Goal: Task Accomplishment & Management: Manage account settings

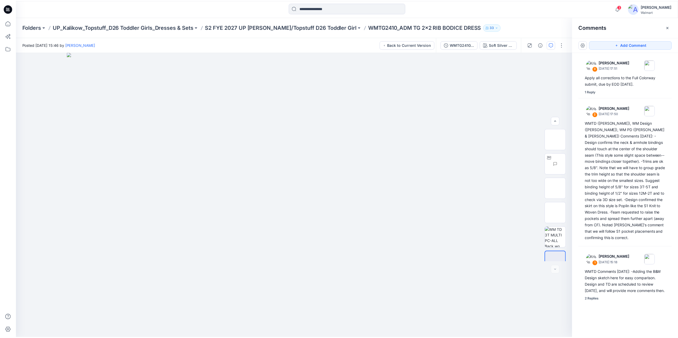
scroll to position [35, 0]
click at [268, 26] on p "S2 FYE 2027 UP Kalikow/Topstuff D26 Toddler Girl" at bounding box center [282, 26] width 152 height 7
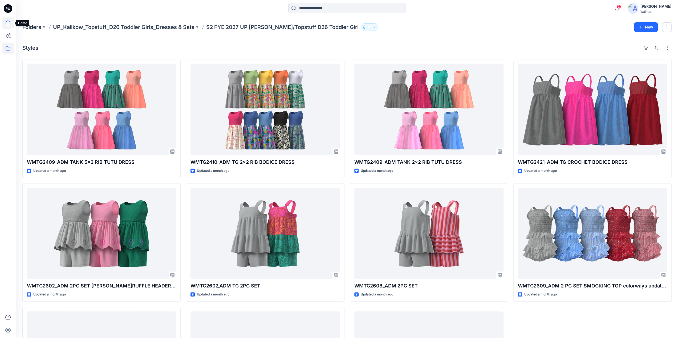
click at [9, 22] on icon at bounding box center [8, 23] width 12 height 12
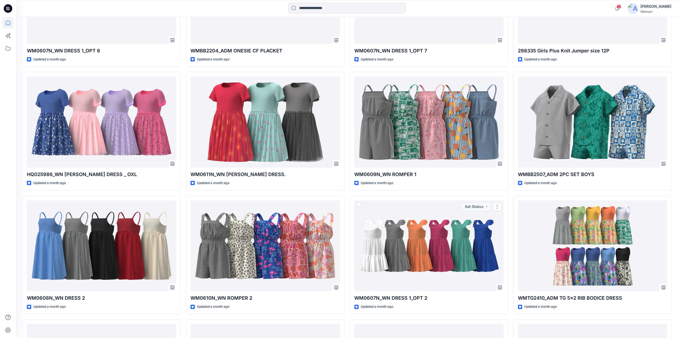
scroll to position [2115, 0]
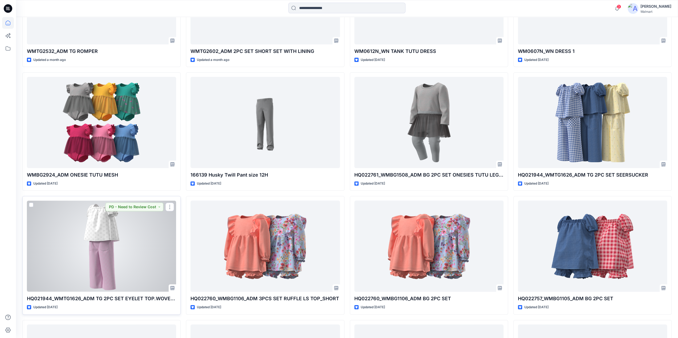
click at [104, 230] on div at bounding box center [101, 246] width 149 height 91
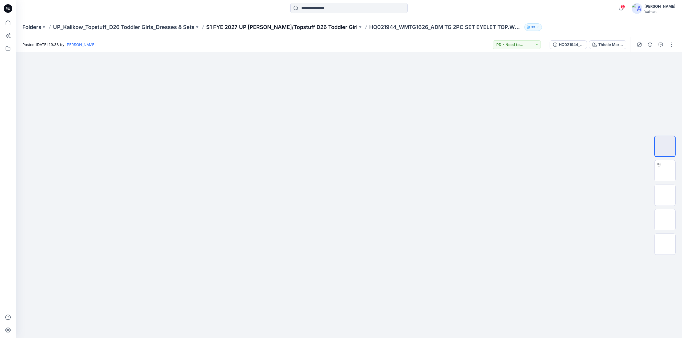
click at [282, 26] on p "S1 FYE 2027 UP Kalikow/Topstuff D26 Toddler Girl" at bounding box center [281, 26] width 151 height 7
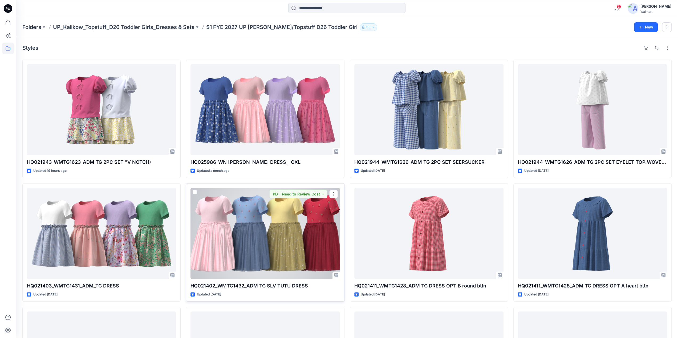
click at [259, 232] on div at bounding box center [264, 233] width 149 height 91
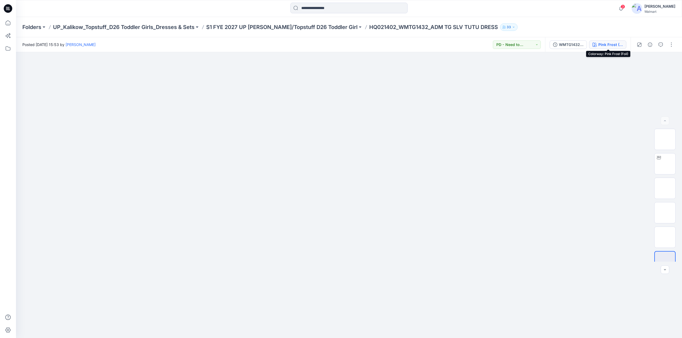
click at [598, 45] on button "Pink Frost (Foil)" at bounding box center [607, 44] width 37 height 9
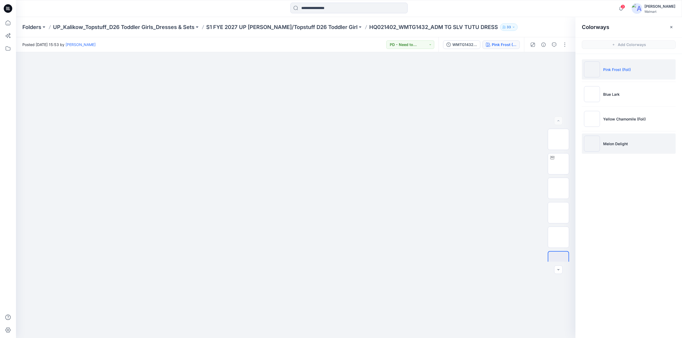
click at [611, 145] on p "Melon Delight" at bounding box center [615, 144] width 25 height 6
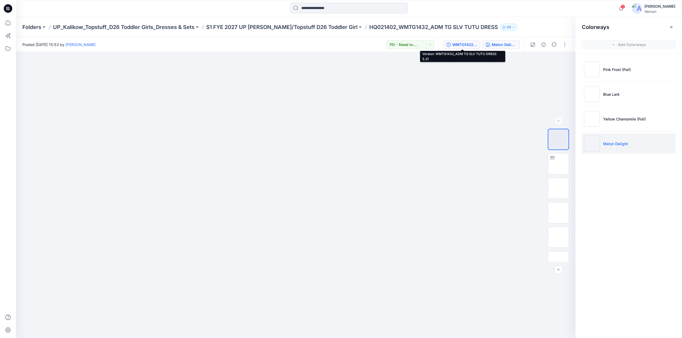
click at [463, 46] on div "WMTG1432_ADM TG SLV TUTU DRESS 3.21" at bounding box center [464, 45] width 24 height 6
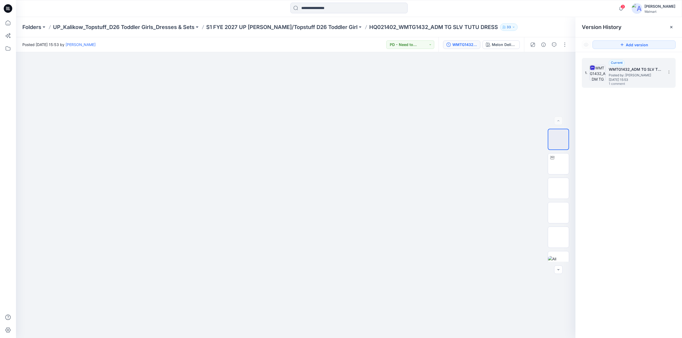
click at [599, 71] on img at bounding box center [597, 73] width 16 height 16
click at [497, 46] on div "Melon Delight" at bounding box center [503, 45] width 24 height 6
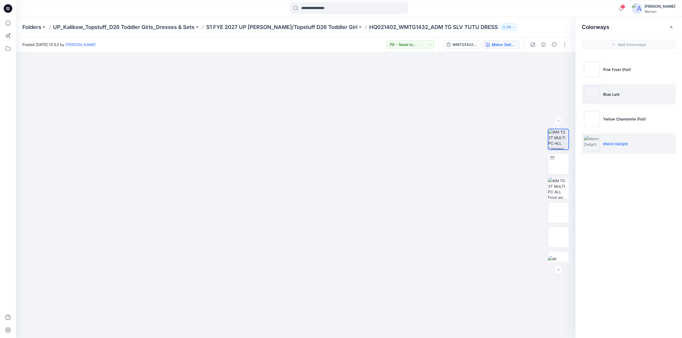
click at [593, 92] on img at bounding box center [592, 94] width 16 height 16
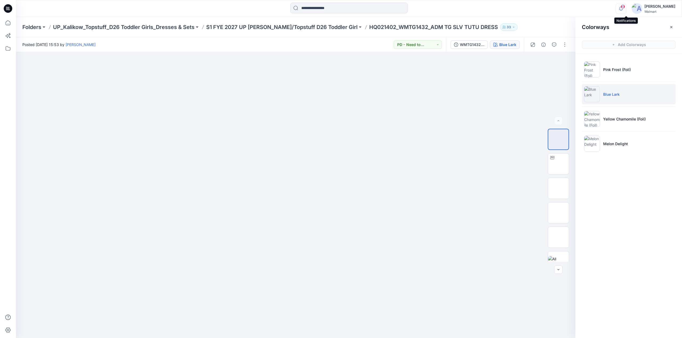
click at [624, 7] on div "3" at bounding box center [619, 5] width 9 height 4
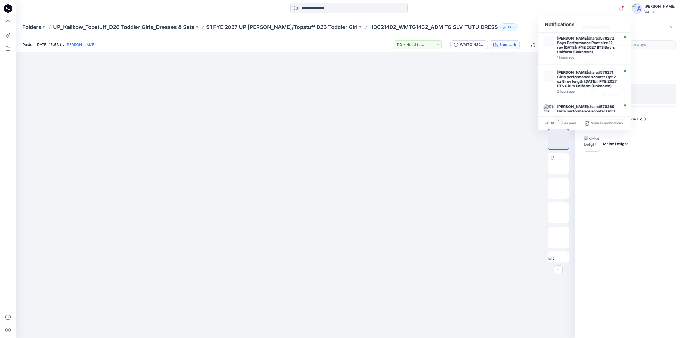
click at [649, 28] on div "Colorways" at bounding box center [628, 27] width 106 height 20
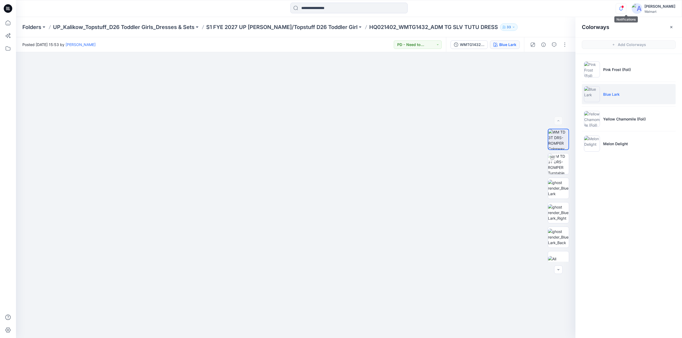
click at [621, 10] on icon "button" at bounding box center [621, 10] width 2 height 1
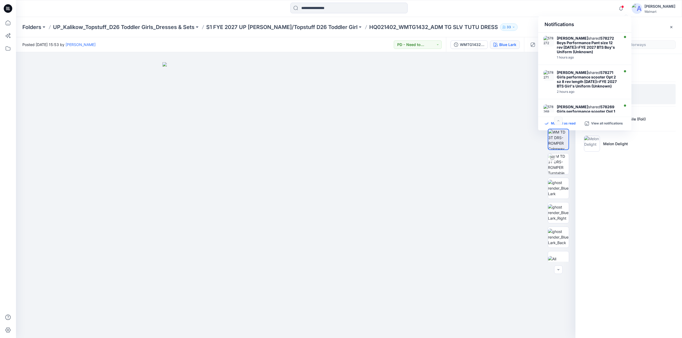
click at [570, 122] on p "Mark all as read" at bounding box center [563, 123] width 24 height 5
click at [561, 165] on img at bounding box center [558, 164] width 21 height 21
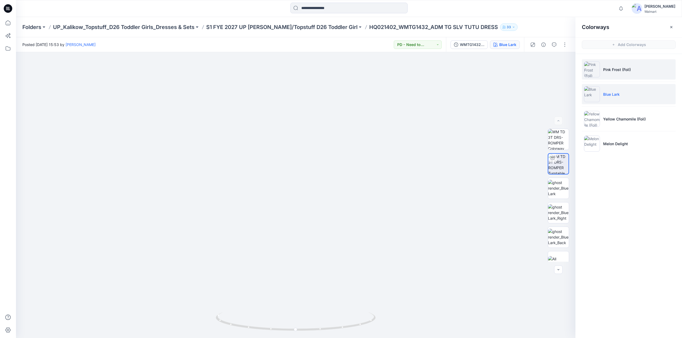
click at [601, 74] on li "Pink Frost (Foil)" at bounding box center [628, 69] width 94 height 20
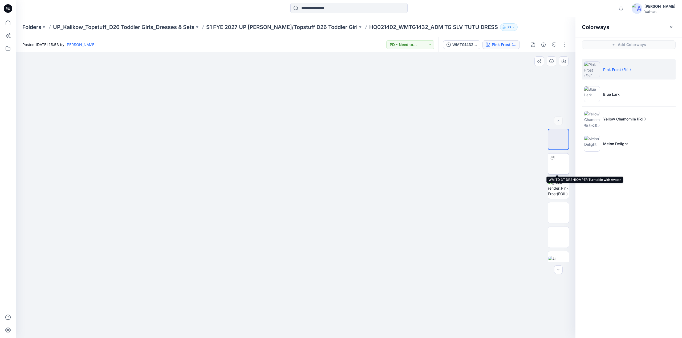
click at [558, 164] on img at bounding box center [558, 164] width 0 height 0
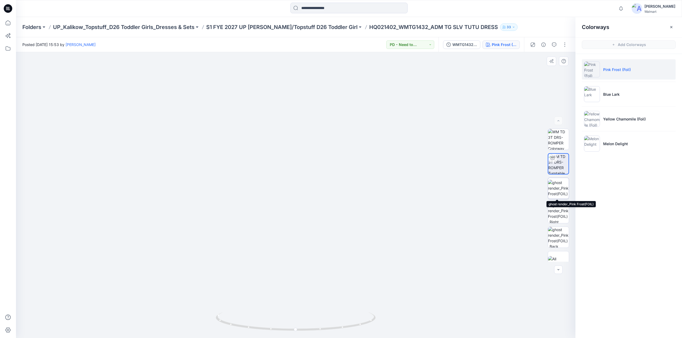
scroll to position [11, 0]
click at [552, 252] on img at bounding box center [558, 251] width 21 height 11
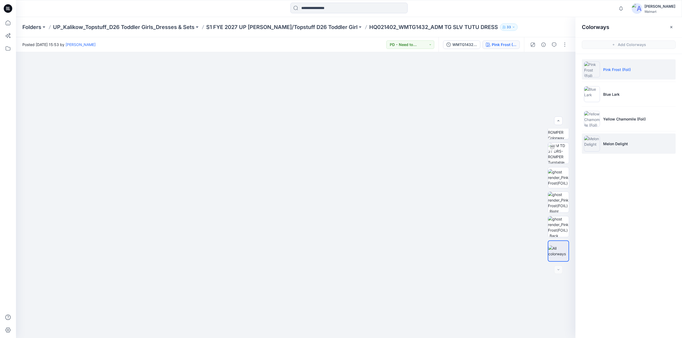
click at [618, 141] on p "Melon Delight" at bounding box center [615, 144] width 25 height 6
click at [593, 68] on img at bounding box center [592, 69] width 16 height 16
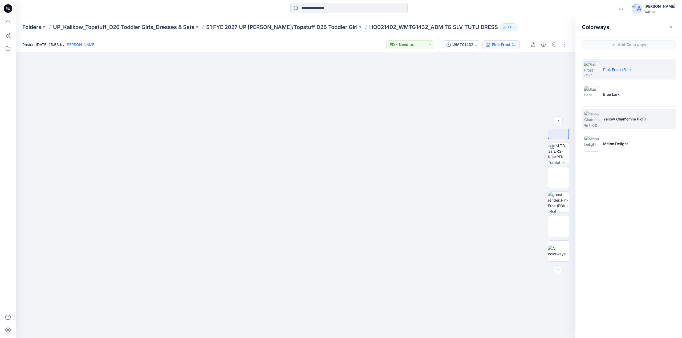
click at [614, 116] on li "Yellow Chamomile (Foil)" at bounding box center [628, 119] width 94 height 20
click at [598, 72] on img at bounding box center [592, 69] width 16 height 16
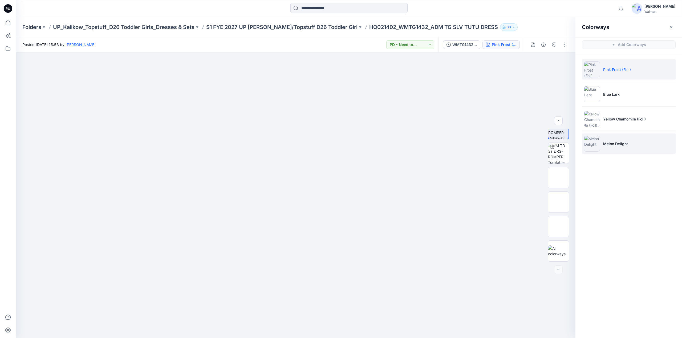
click at [586, 142] on img at bounding box center [592, 144] width 16 height 16
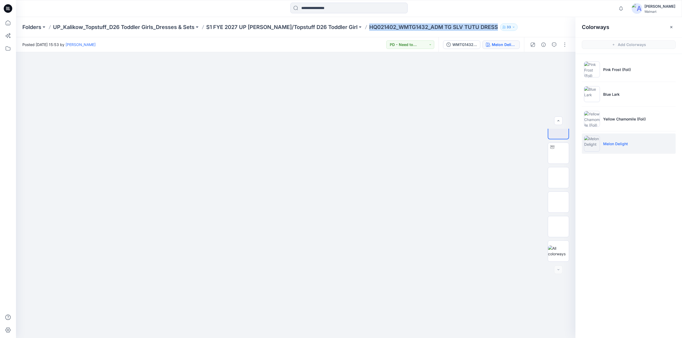
drag, startPoint x: 349, startPoint y: 30, endPoint x: 479, endPoint y: 26, distance: 129.7
click at [479, 26] on div "Folders UP_Kalikow_Topstuff_D26 Toddler Girls_Dresses & Sets S1 FYE 2027 UP Kal…" at bounding box center [327, 26] width 611 height 7
copy p "HQ021402_WMTG1432_ADM TG SLV TUTU DRESS"
click at [231, 25] on p "S1 FYE 2027 UP [PERSON_NAME]/Topstuff D26 Toddler Girl" at bounding box center [281, 26] width 151 height 7
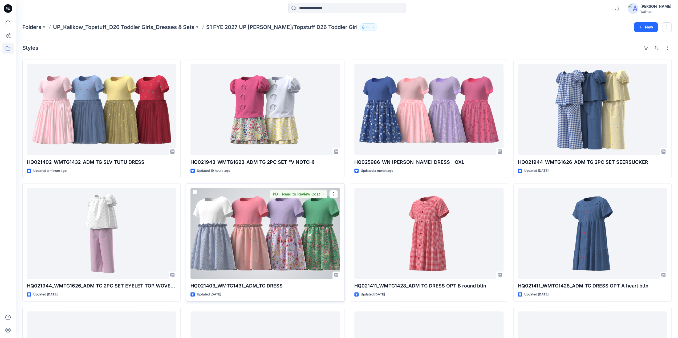
click at [269, 224] on div at bounding box center [264, 233] width 149 height 91
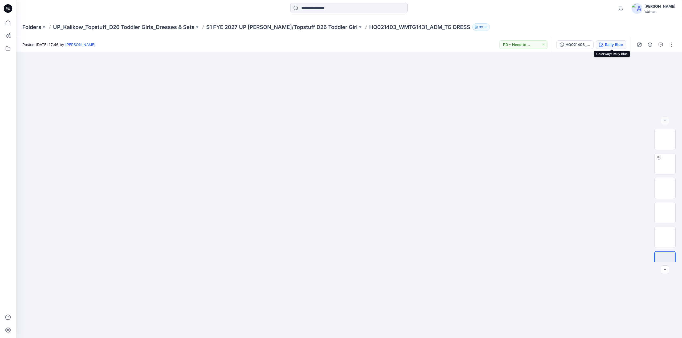
click at [608, 45] on div "Rally Blue" at bounding box center [614, 45] width 18 height 6
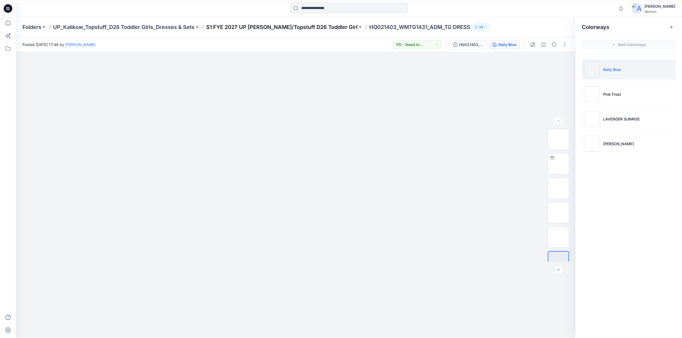
click at [248, 27] on p "S1 FYE 2027 UP [PERSON_NAME]/Topstuff D26 Toddler Girl" at bounding box center [281, 26] width 151 height 7
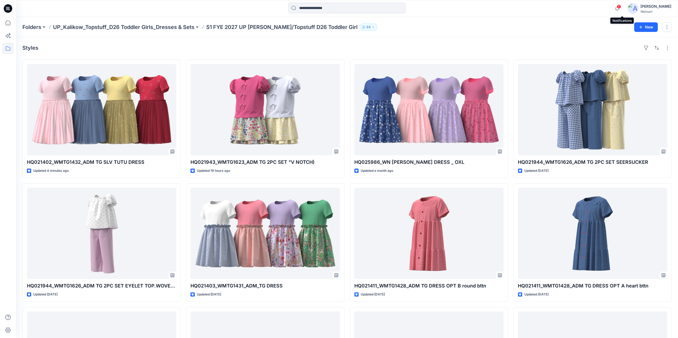
click at [621, 7] on span "1" at bounding box center [618, 7] width 4 height 4
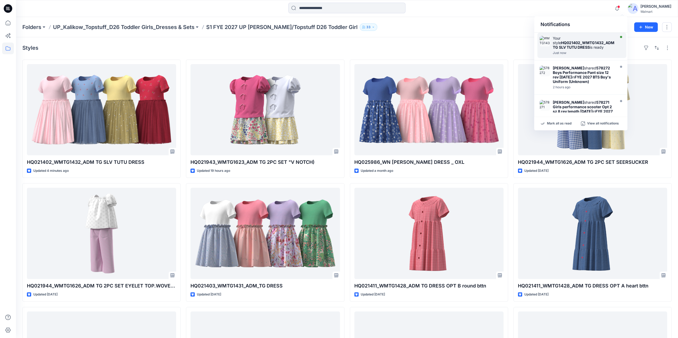
click at [570, 42] on strong "HQ021402_WMTG1432_ADM TG SLV TUTU DRESS" at bounding box center [582, 44] width 61 height 9
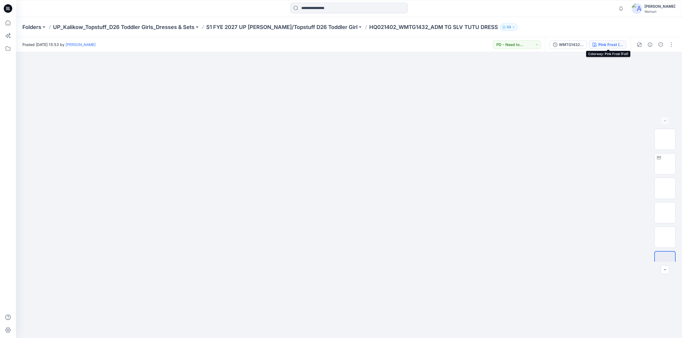
click at [608, 44] on div "Pink Frost (Foil)" at bounding box center [610, 45] width 24 height 6
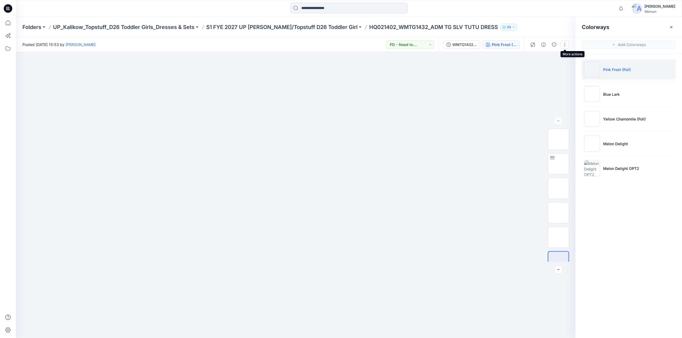
click at [565, 44] on button "button" at bounding box center [564, 44] width 9 height 9
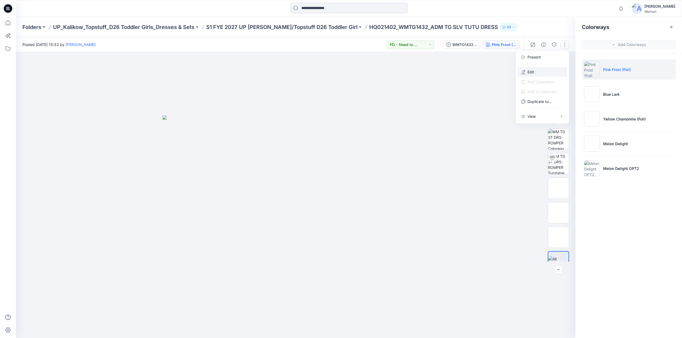
click at [527, 72] on p "Edit" at bounding box center [530, 72] width 7 height 6
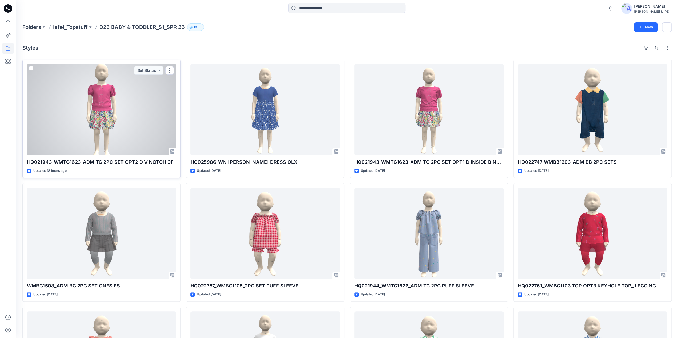
click at [103, 104] on div at bounding box center [101, 109] width 149 height 91
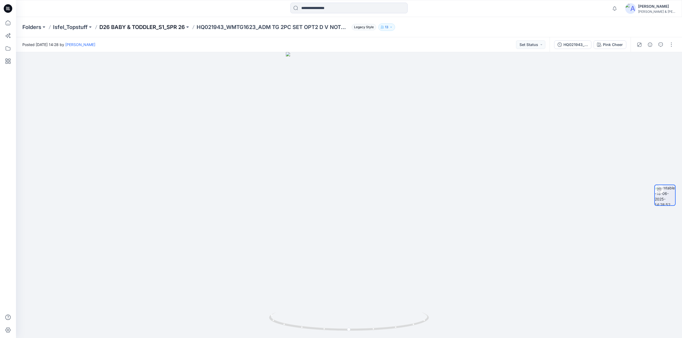
click at [143, 24] on p "D26 BABY & TODDLER_S1_SPR 26" at bounding box center [141, 26] width 85 height 7
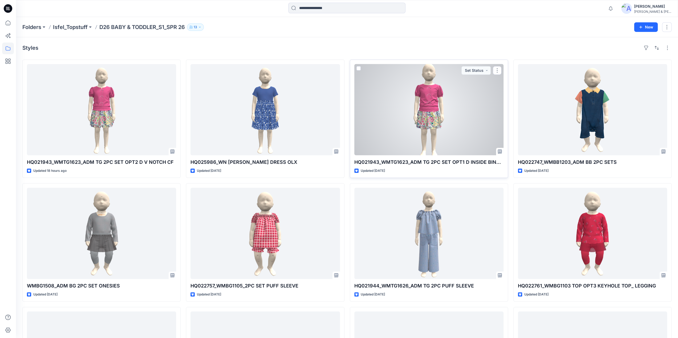
scroll to position [112, 0]
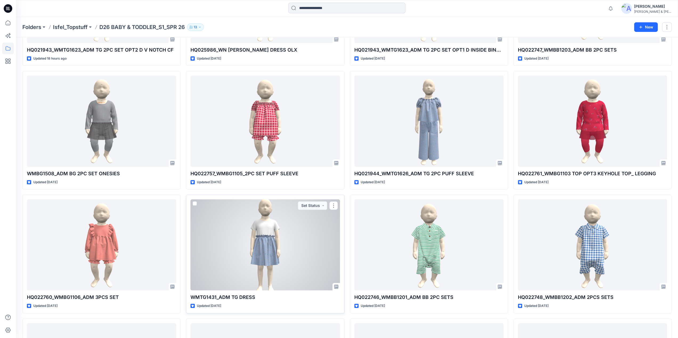
click at [267, 228] on div at bounding box center [264, 244] width 149 height 91
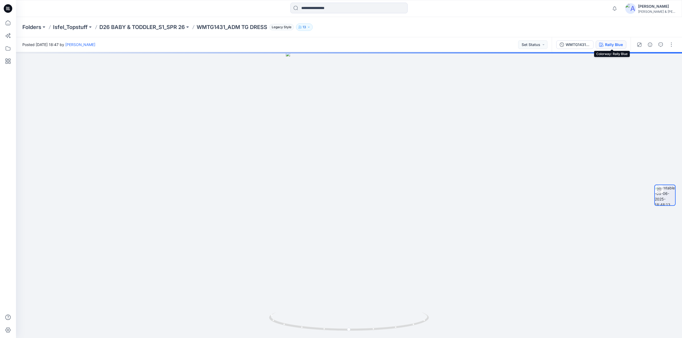
click at [608, 44] on div "Rally Blue" at bounding box center [614, 45] width 18 height 6
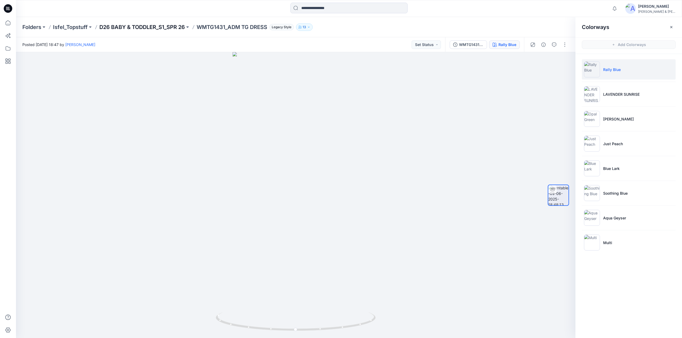
click at [165, 27] on p "D26 BABY & TODDLER_S1_SPR 26" at bounding box center [141, 26] width 85 height 7
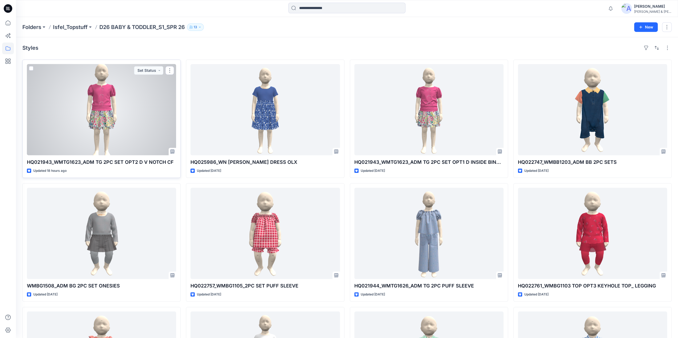
click at [115, 100] on div at bounding box center [101, 109] width 149 height 91
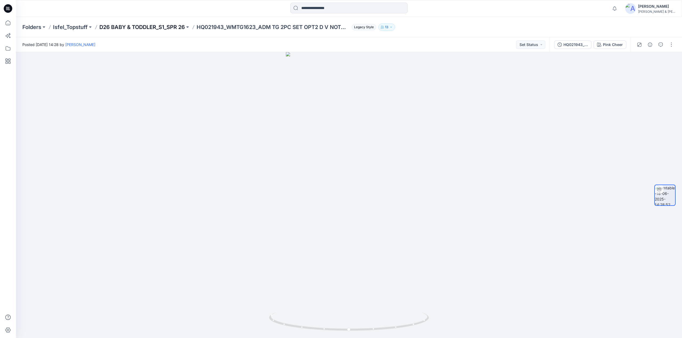
click at [160, 25] on p "D26 BABY & TODDLER_S1_SPR 26" at bounding box center [141, 26] width 85 height 7
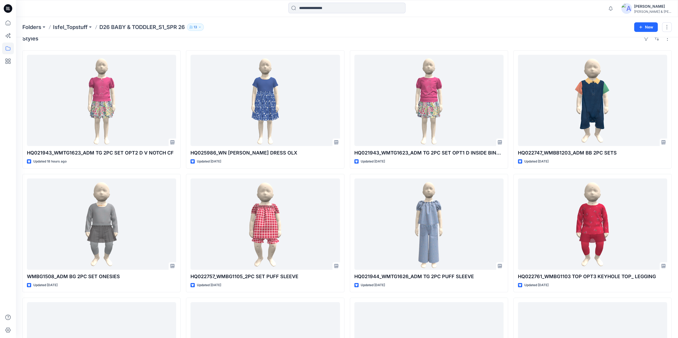
scroll to position [7, 0]
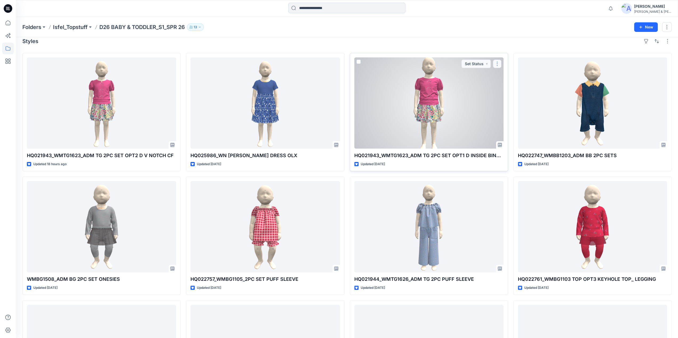
click at [498, 63] on button "button" at bounding box center [497, 64] width 9 height 9
click at [505, 75] on p "Edit" at bounding box center [506, 76] width 7 height 6
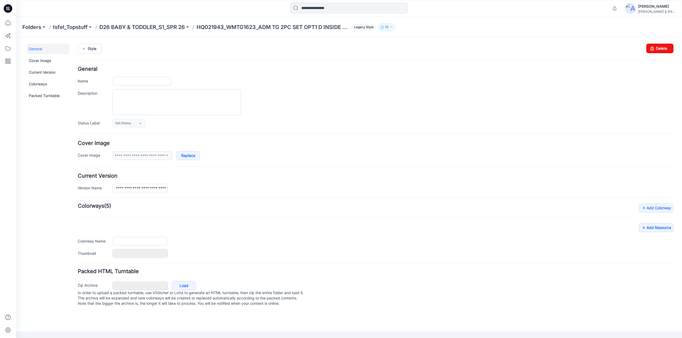
type input "**********"
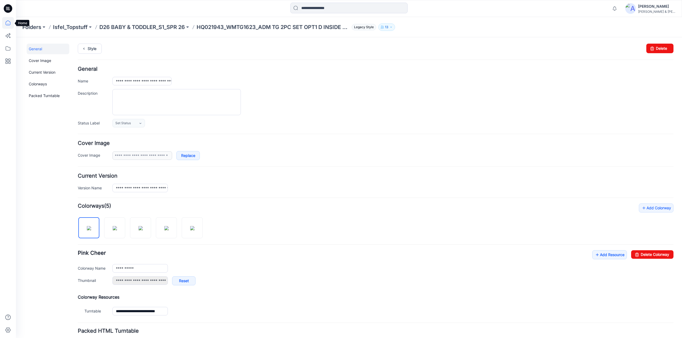
click at [11, 24] on icon at bounding box center [8, 23] width 12 height 12
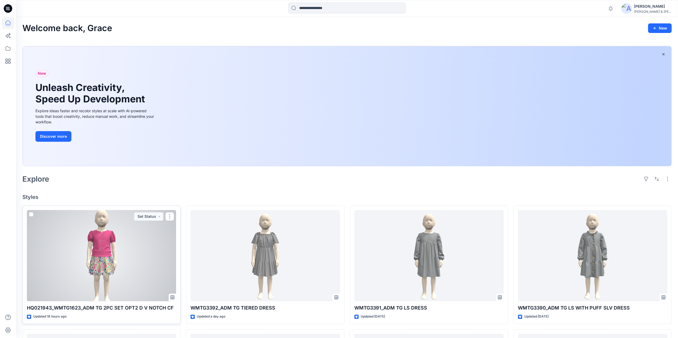
click at [105, 231] on div at bounding box center [101, 255] width 149 height 91
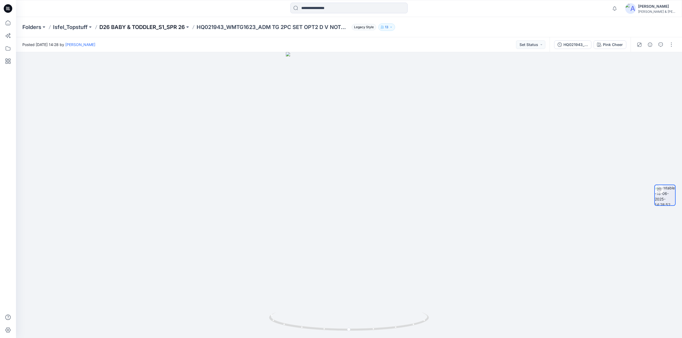
click at [159, 25] on p "D26 BABY & TODDLER_S1_SPR 26" at bounding box center [141, 26] width 85 height 7
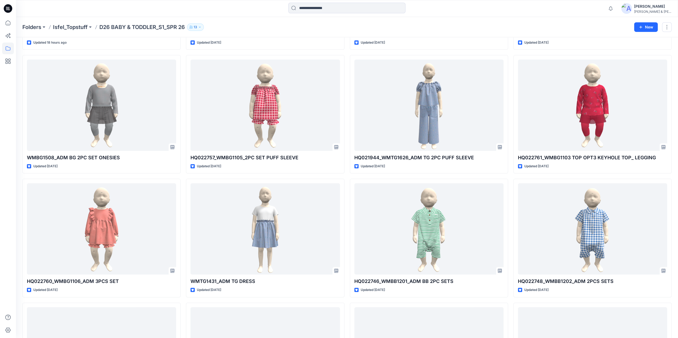
scroll to position [133, 0]
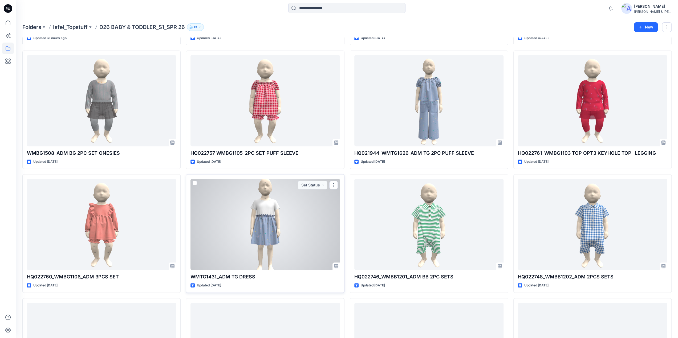
click at [255, 225] on div at bounding box center [264, 224] width 149 height 91
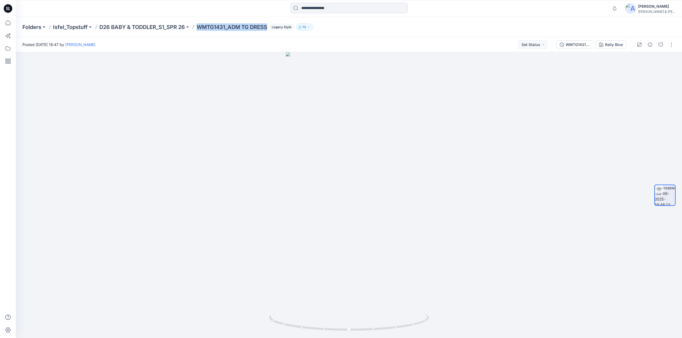
drag, startPoint x: 199, startPoint y: 29, endPoint x: 272, endPoint y: 31, distance: 72.4
click at [272, 31] on div "Folders Isfel_Topstuff D26 BABY & TODDLER_S1_SPR 26 WMTG1431_ADM TG DRESS Legac…" at bounding box center [349, 27] width 666 height 20
copy p "WMTG1431_ADM TG DRESS"
click at [149, 29] on p "D26 BABY & TODDLER_S1_SPR 26" at bounding box center [141, 26] width 85 height 7
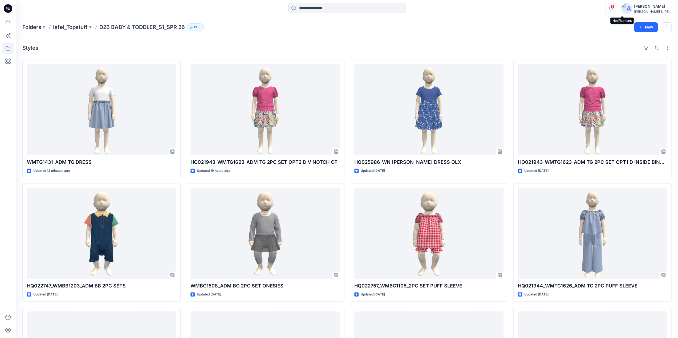
click at [615, 8] on icon "button" at bounding box center [610, 8] width 10 height 11
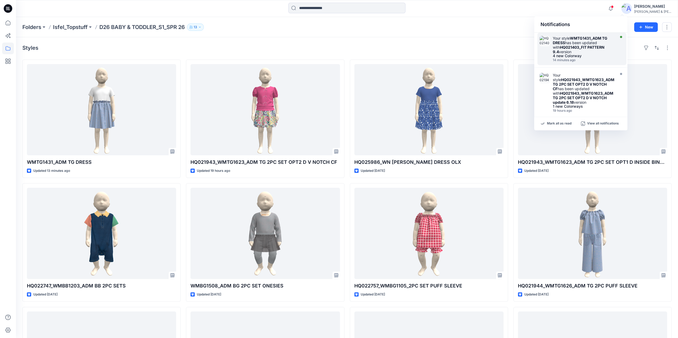
click at [580, 48] on strong "HQ021403_FIT PATTERN 9.4" at bounding box center [578, 49] width 52 height 9
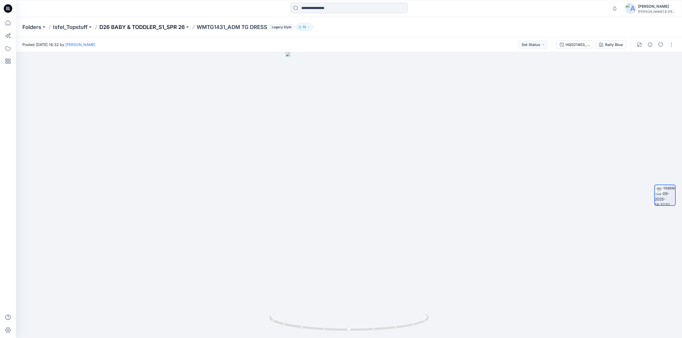
click at [149, 27] on p "D26 BABY & TODDLER_S1_SPR 26" at bounding box center [141, 26] width 85 height 7
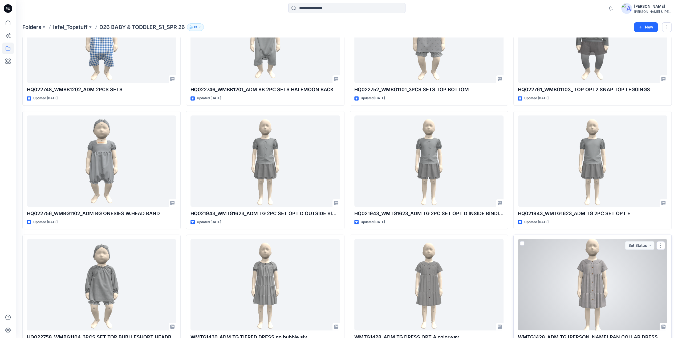
scroll to position [826, 0]
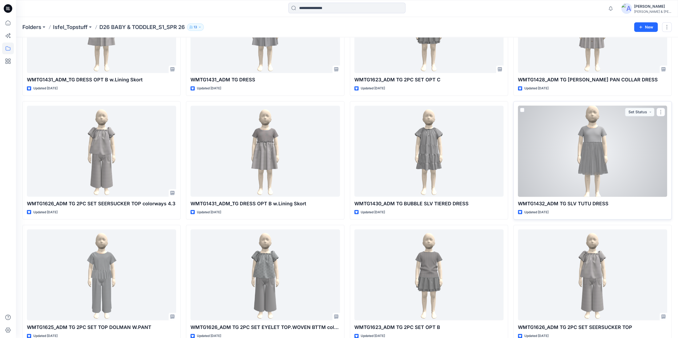
click at [589, 171] on div at bounding box center [592, 151] width 149 height 91
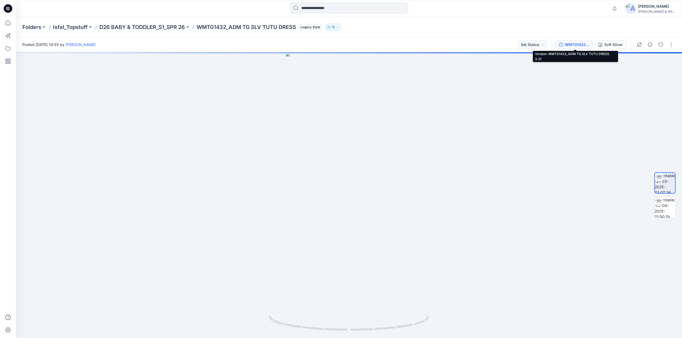
click at [588, 42] on div "WMTG1432_ADM TG SLV TUTU DRESS 3.21" at bounding box center [576, 45] width 24 height 6
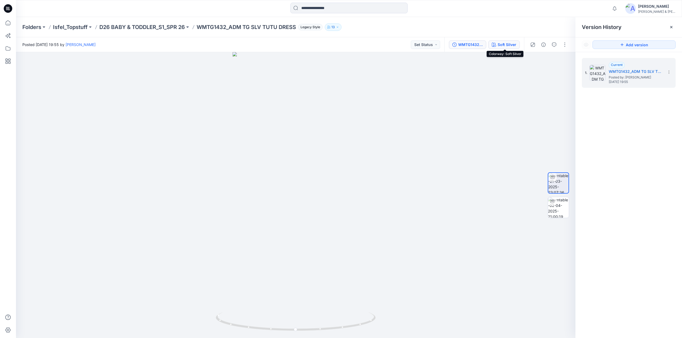
click at [514, 45] on div "Soft Silver" at bounding box center [506, 45] width 19 height 6
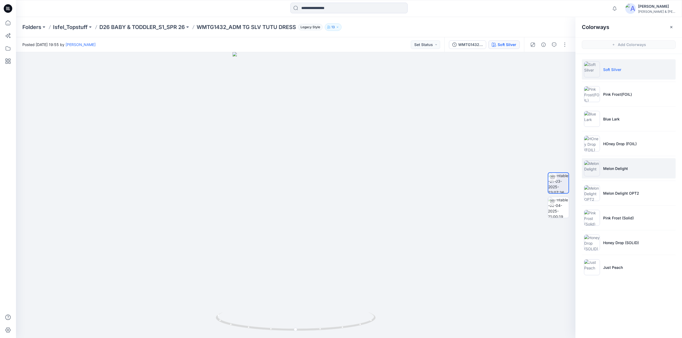
click at [608, 165] on li "Melon Delight" at bounding box center [628, 168] width 94 height 20
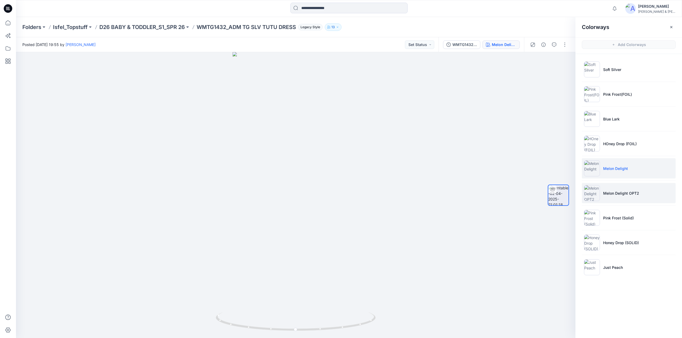
click at [610, 194] on p "Melon Delight OPT2" at bounding box center [621, 194] width 36 height 6
click at [562, 42] on button "button" at bounding box center [564, 44] width 9 height 9
click at [622, 191] on p "Melon Delight OPT2" at bounding box center [621, 194] width 36 height 6
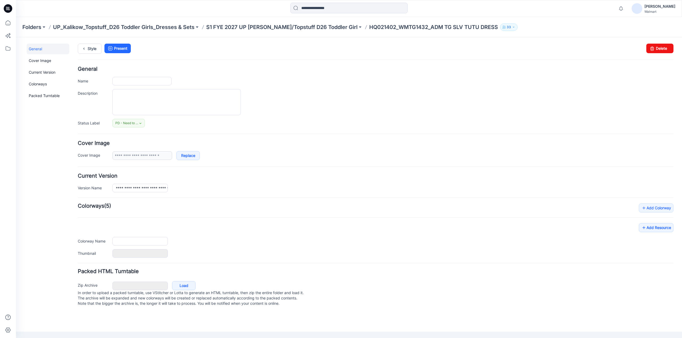
type input "**********"
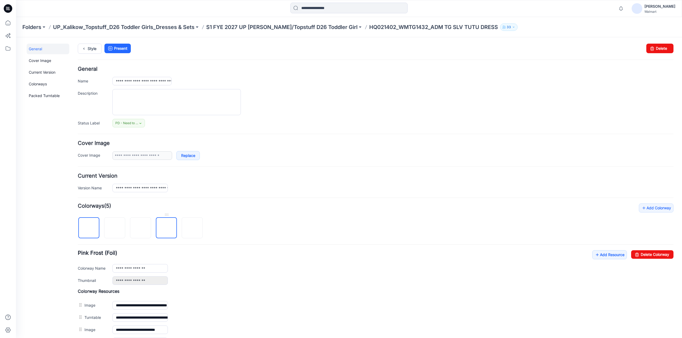
click at [166, 228] on img at bounding box center [166, 228] width 0 height 0
drag, startPoint x: 650, startPoint y: 258, endPoint x: 378, endPoint y: 59, distance: 336.8
click at [650, 258] on link "Delete Colorway" at bounding box center [652, 255] width 42 height 9
click at [166, 228] on img at bounding box center [166, 228] width 0 height 0
click at [161, 268] on input "**********" at bounding box center [139, 268] width 55 height 9
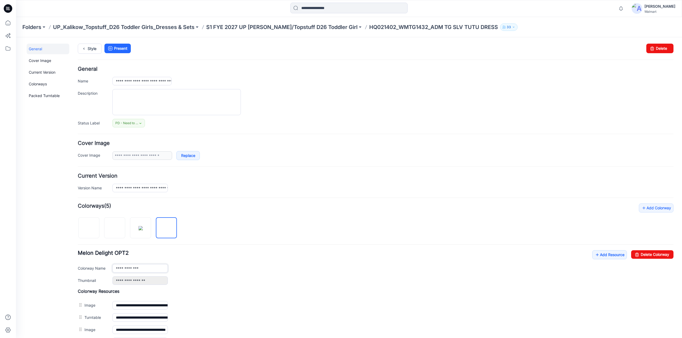
type input "**********"
click at [274, 285] on div "**********" at bounding box center [375, 282] width 595 height 157
click at [97, 48] on link "Style" at bounding box center [90, 49] width 24 height 10
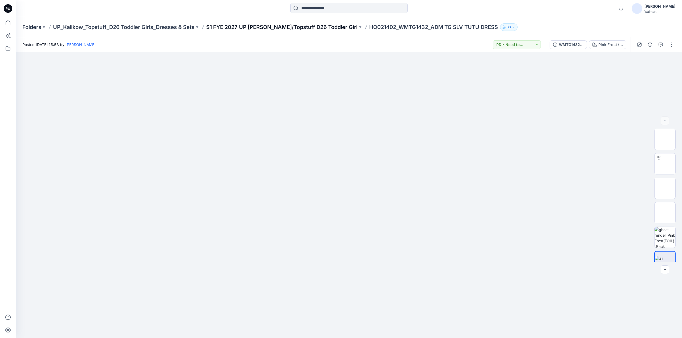
click at [268, 28] on p "S1 FYE 2027 UP Kalikow/Topstuff D26 Toddler Girl" at bounding box center [281, 26] width 151 height 7
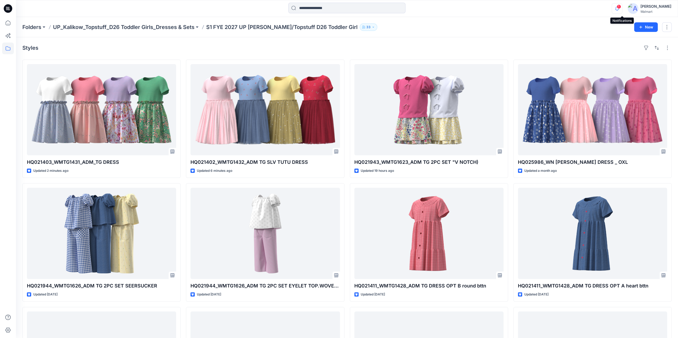
click at [620, 6] on icon "button" at bounding box center [617, 8] width 10 height 11
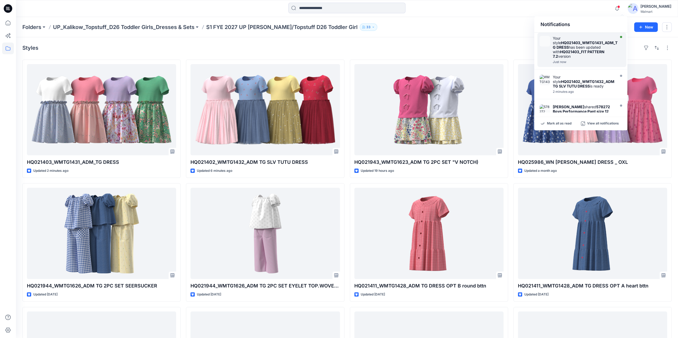
click at [585, 42] on strong "HQ021403_WMTG1431_ADM_TG DRESS" at bounding box center [584, 44] width 65 height 9
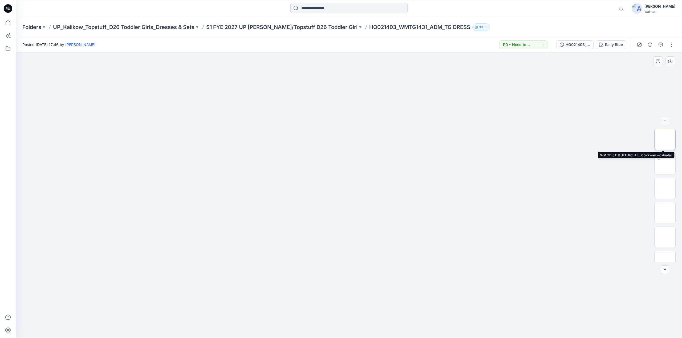
click at [664, 139] on img at bounding box center [664, 139] width 0 height 0
click at [664, 153] on img at bounding box center [664, 153] width 0 height 0
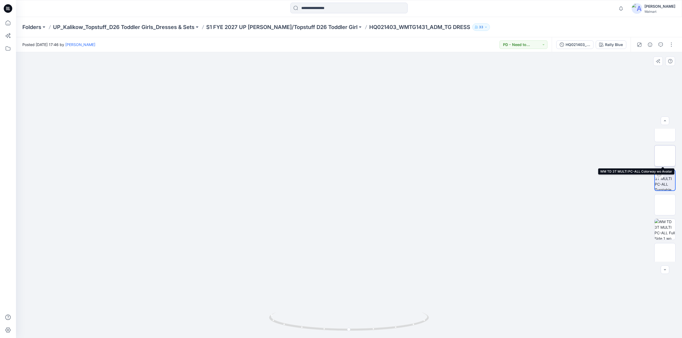
click at [664, 156] on img at bounding box center [664, 156] width 0 height 0
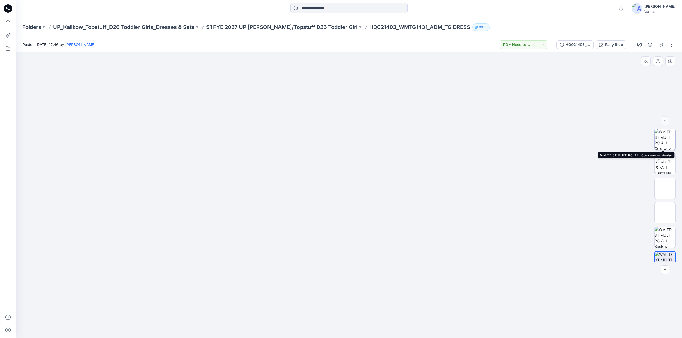
click at [663, 139] on img at bounding box center [664, 139] width 21 height 21
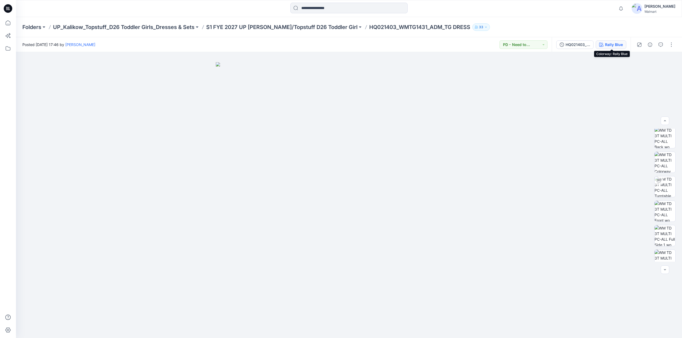
click at [617, 46] on div "Rally Blue" at bounding box center [614, 45] width 18 height 6
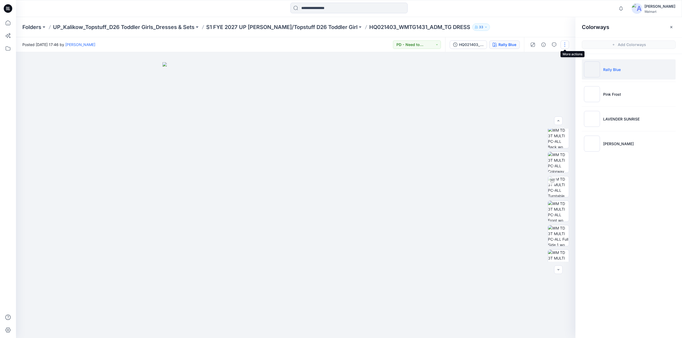
click at [567, 47] on button "button" at bounding box center [564, 44] width 9 height 9
click at [532, 71] on p "Edit" at bounding box center [530, 72] width 7 height 6
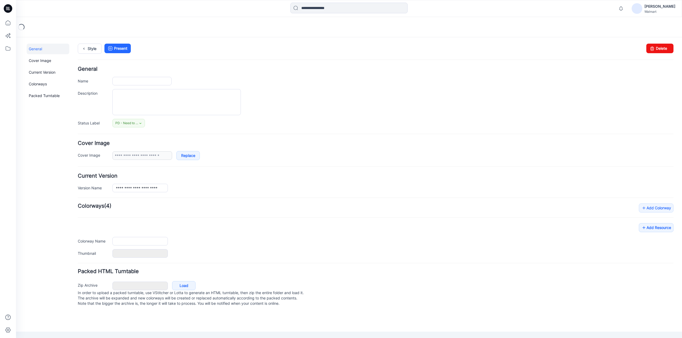
type input "**********"
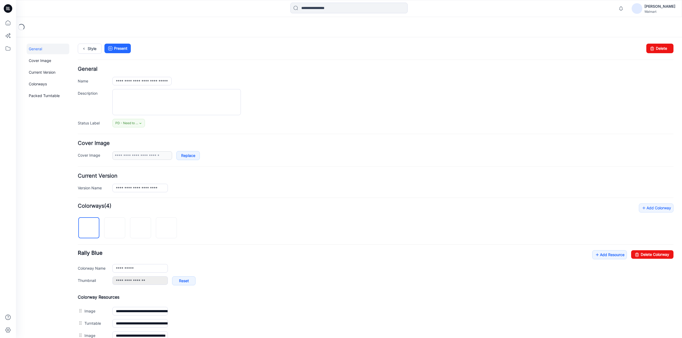
scroll to position [147, 0]
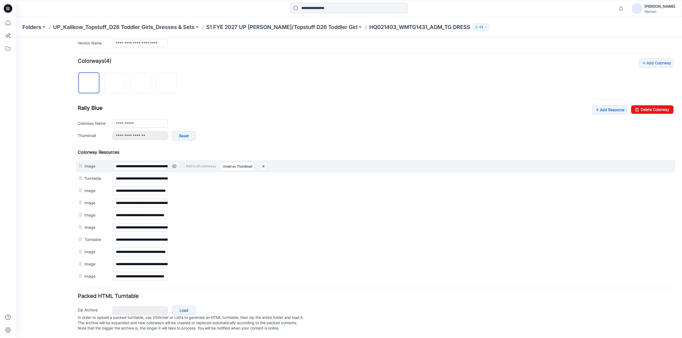
click at [266, 164] on img at bounding box center [263, 166] width 9 height 9
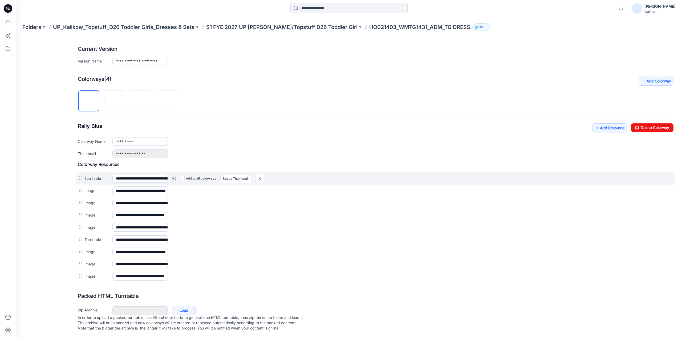
scroll to position [129, 0]
drag, startPoint x: 261, startPoint y: 174, endPoint x: 379, endPoint y: 61, distance: 163.4
click at [261, 174] on img at bounding box center [259, 178] width 9 height 9
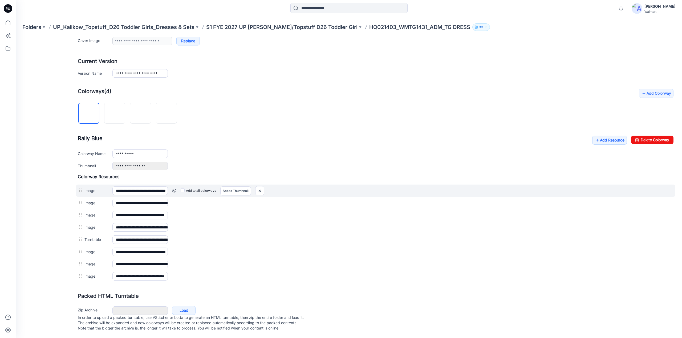
scroll to position [117, 0]
click at [258, 187] on img at bounding box center [259, 191] width 9 height 9
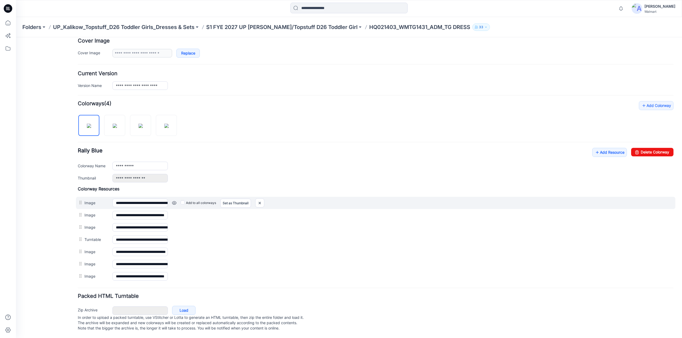
scroll to position [105, 0]
click at [259, 199] on img at bounding box center [259, 203] width 9 height 9
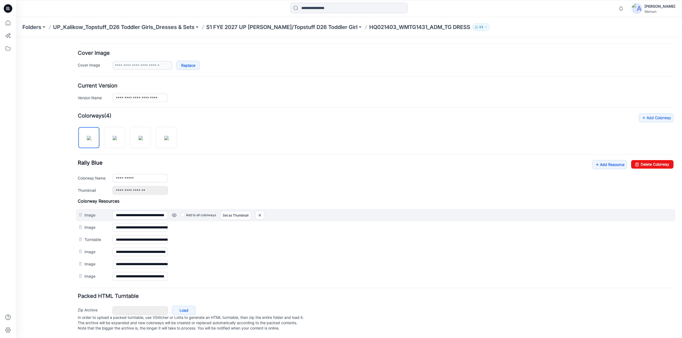
scroll to position [93, 0]
click at [261, 211] on img at bounding box center [259, 215] width 9 height 9
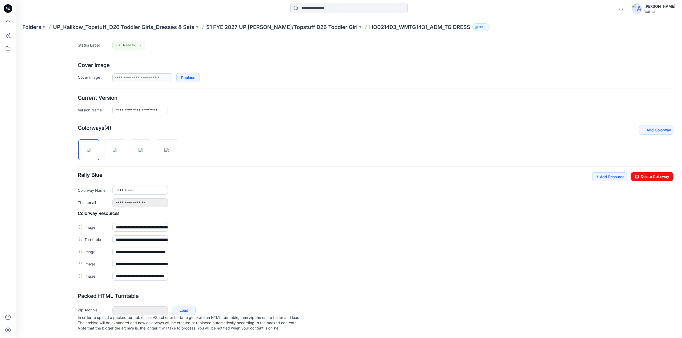
scroll to position [81, 0]
click at [115, 149] on img at bounding box center [115, 150] width 4 height 4
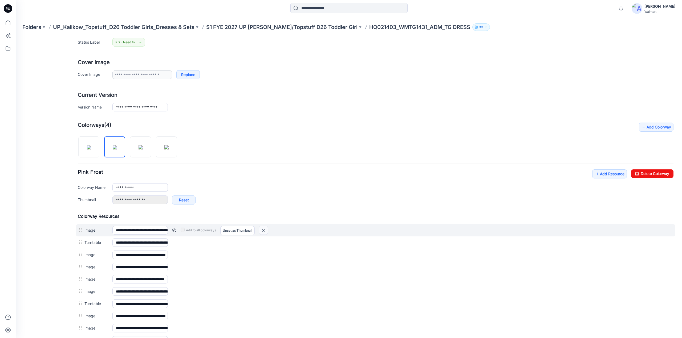
click at [266, 230] on img at bounding box center [263, 230] width 9 height 9
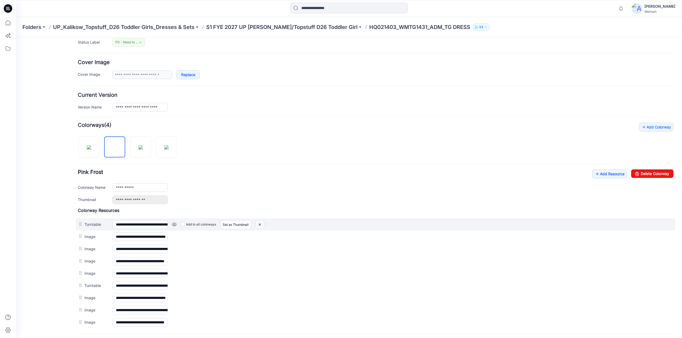
drag, startPoint x: 261, startPoint y: 223, endPoint x: 384, endPoint y: 59, distance: 204.7
click at [261, 223] on img at bounding box center [259, 224] width 9 height 9
click at [262, 223] on img at bounding box center [259, 224] width 9 height 9
click at [259, 222] on img at bounding box center [259, 224] width 9 height 9
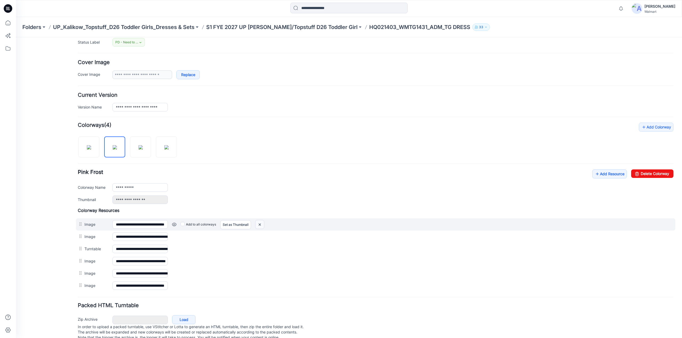
click at [258, 223] on img at bounding box center [259, 224] width 9 height 9
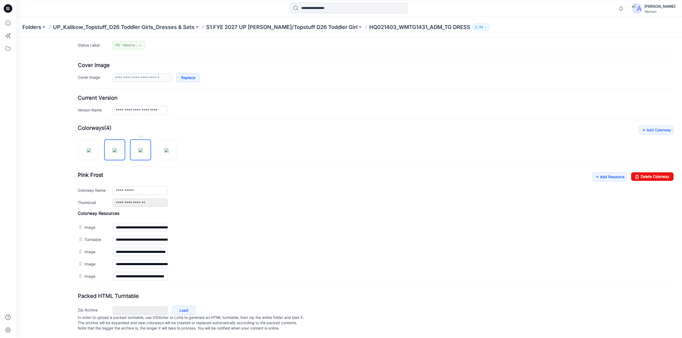
click at [143, 148] on img at bounding box center [140, 150] width 4 height 4
type input "**********"
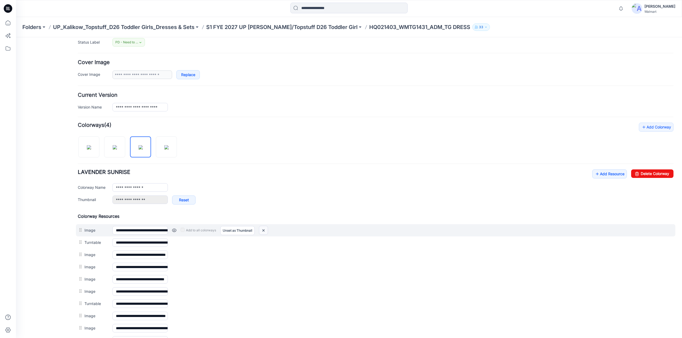
drag, startPoint x: 263, startPoint y: 229, endPoint x: 380, endPoint y: 61, distance: 203.7
click at [263, 229] on img at bounding box center [263, 230] width 9 height 9
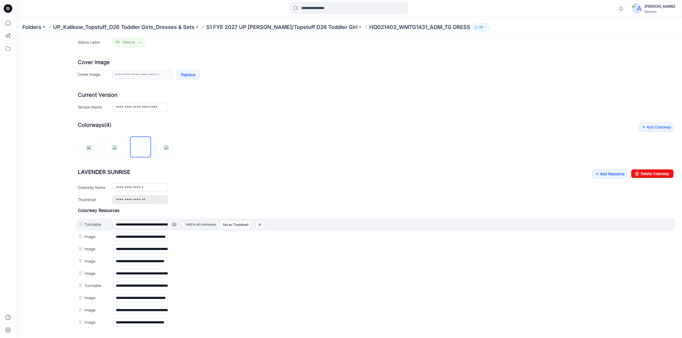
drag, startPoint x: 260, startPoint y: 223, endPoint x: 386, endPoint y: 60, distance: 206.1
click at [260, 223] on img at bounding box center [259, 224] width 9 height 9
click at [259, 221] on img at bounding box center [259, 224] width 9 height 9
click at [261, 223] on img at bounding box center [259, 224] width 9 height 9
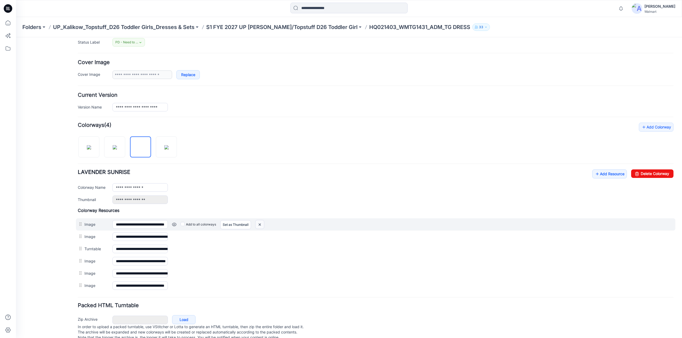
drag, startPoint x: 259, startPoint y: 222, endPoint x: 379, endPoint y: 59, distance: 202.5
click at [259, 222] on img at bounding box center [259, 224] width 9 height 9
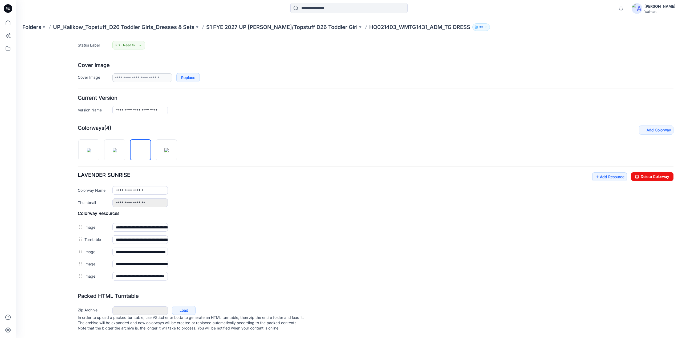
scroll to position [0, 0]
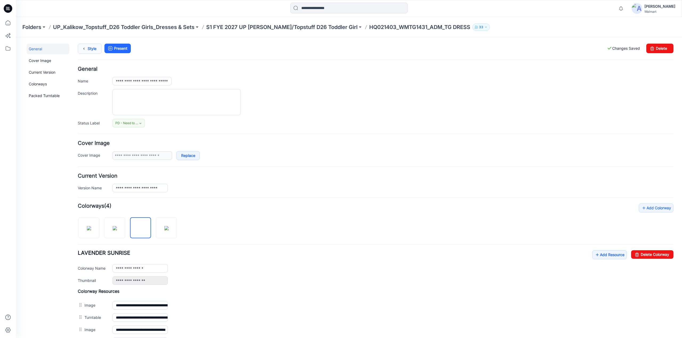
click at [96, 48] on link "Style" at bounding box center [90, 49] width 24 height 10
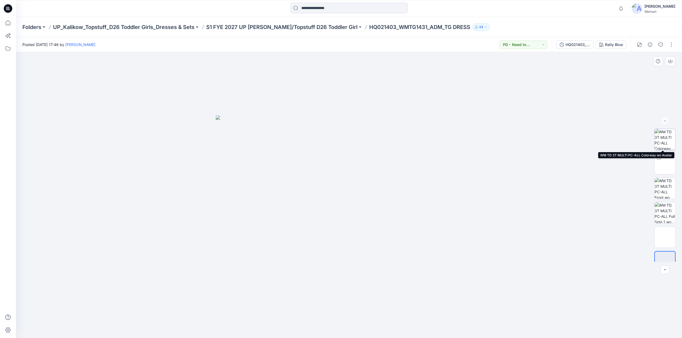
click at [666, 136] on img at bounding box center [664, 139] width 21 height 21
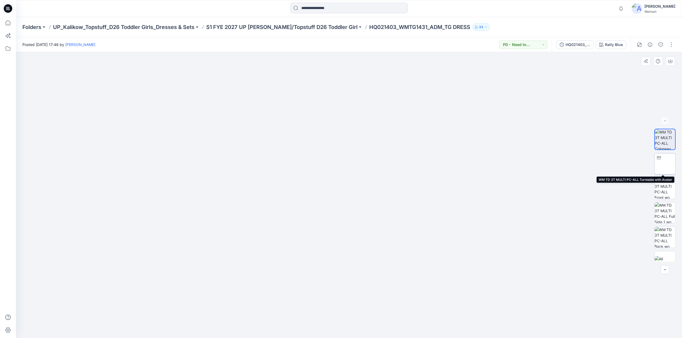
click at [664, 164] on img at bounding box center [664, 164] width 0 height 0
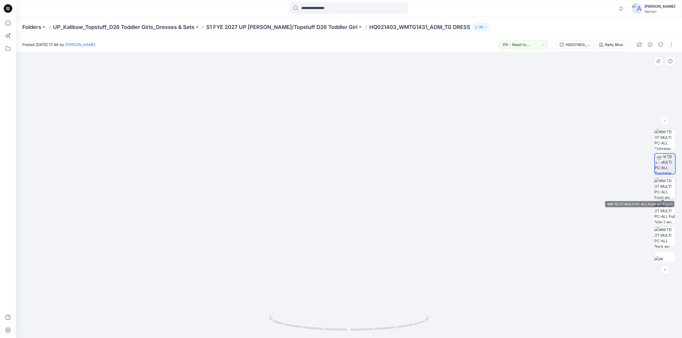
click at [659, 188] on img at bounding box center [664, 188] width 21 height 21
click at [661, 253] on div at bounding box center [664, 261] width 21 height 21
click at [664, 141] on img at bounding box center [664, 139] width 21 height 21
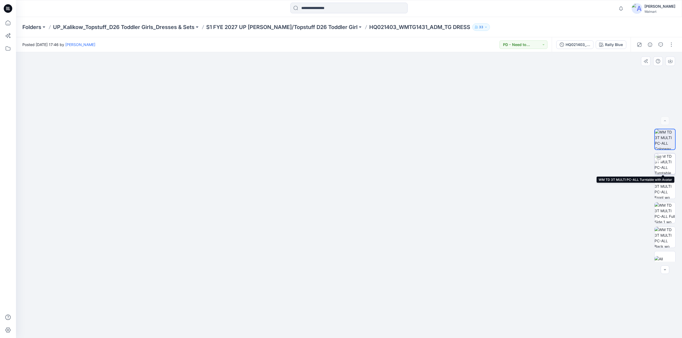
click at [671, 165] on img at bounding box center [664, 164] width 21 height 21
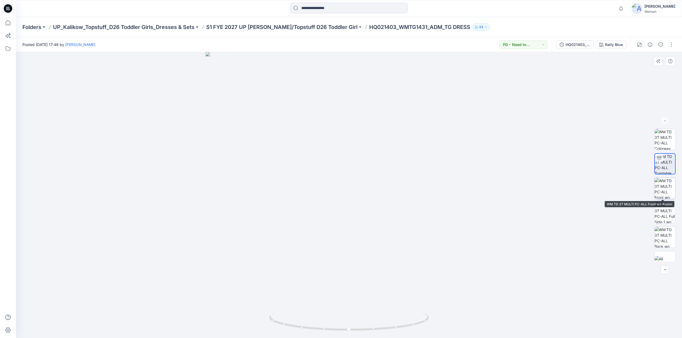
click at [662, 189] on img at bounding box center [664, 188] width 21 height 21
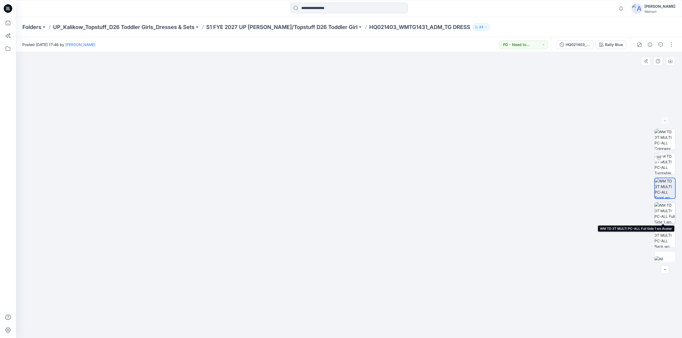
click at [666, 215] on img at bounding box center [664, 213] width 21 height 21
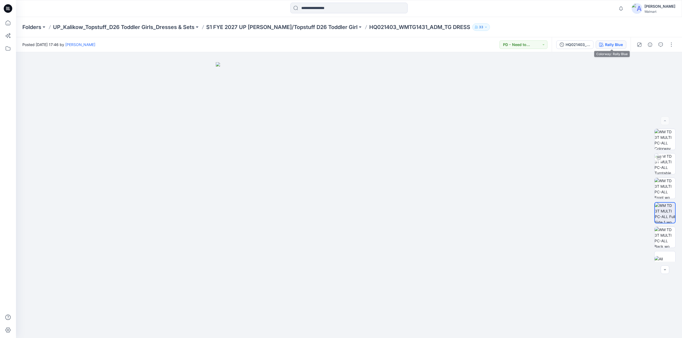
click at [611, 46] on div "Rally Blue" at bounding box center [614, 45] width 18 height 6
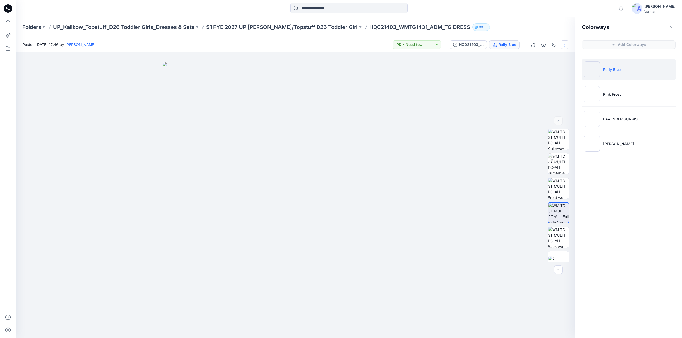
click at [566, 45] on button "button" at bounding box center [564, 44] width 9 height 9
click at [537, 72] on button "Edit" at bounding box center [542, 72] width 49 height 10
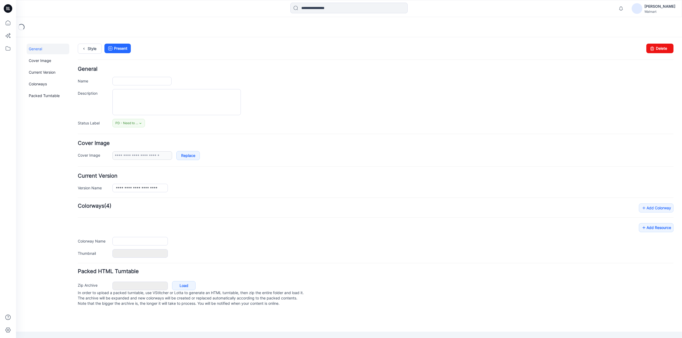
type input "**********"
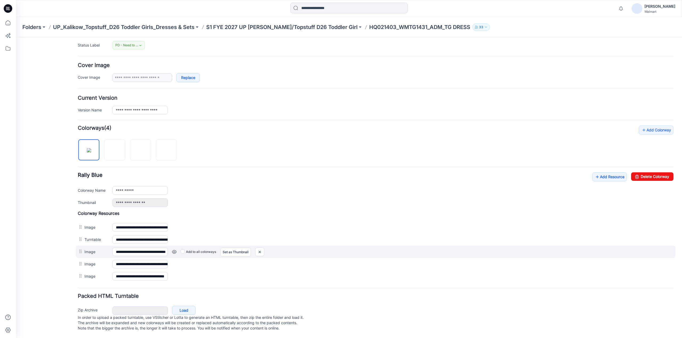
scroll to position [81, 0]
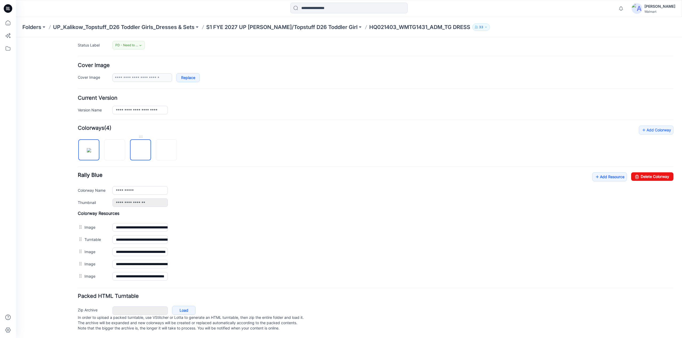
click at [141, 150] on img at bounding box center [141, 150] width 0 height 0
click at [166, 150] on img at bounding box center [166, 150] width 0 height 0
type input "**********"
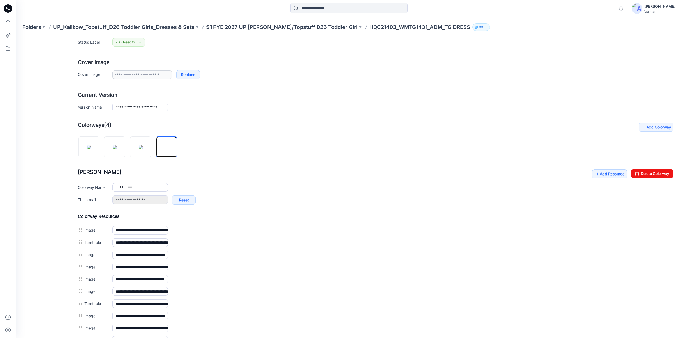
scroll to position [0, 0]
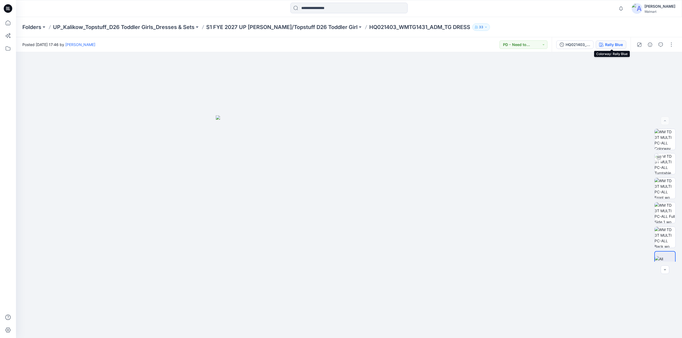
click at [613, 45] on div "Rally Blue" at bounding box center [614, 45] width 18 height 6
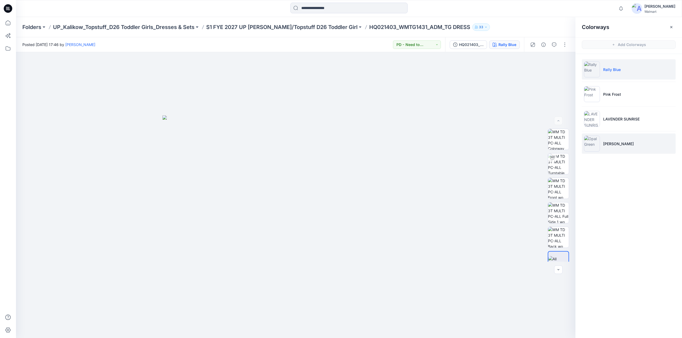
click at [603, 136] on li "Opal Green" at bounding box center [628, 144] width 94 height 20
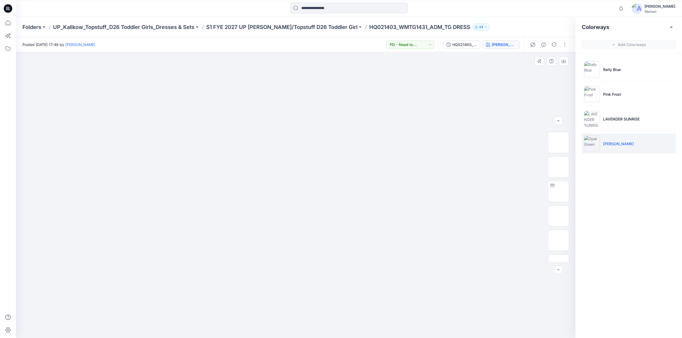
scroll to position [133, 0]
click at [555, 220] on img at bounding box center [558, 226] width 21 height 21
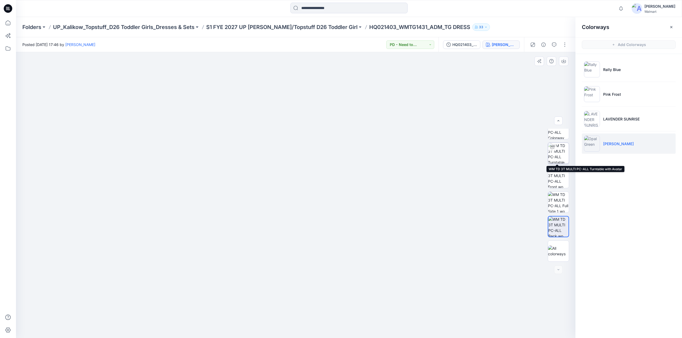
click at [560, 154] on img at bounding box center [558, 153] width 21 height 21
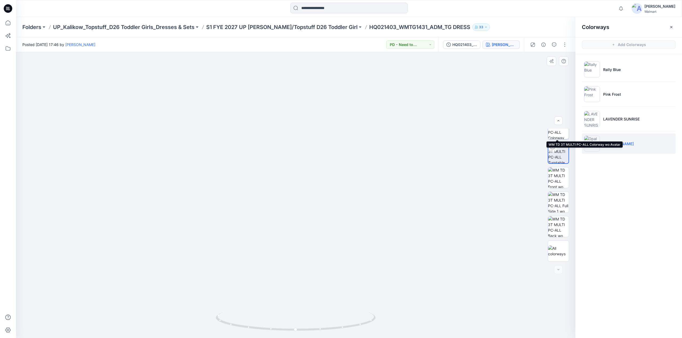
click at [560, 135] on img at bounding box center [558, 128] width 21 height 21
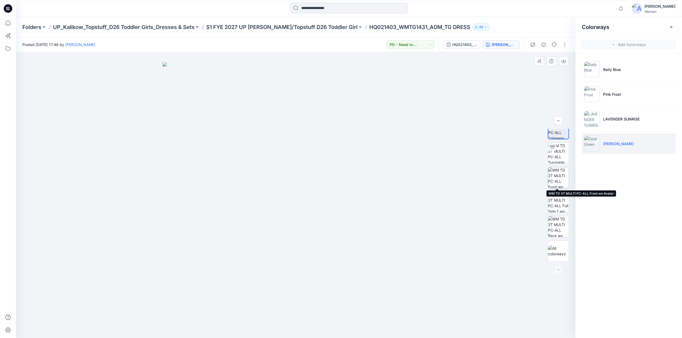
click at [558, 175] on img at bounding box center [558, 177] width 21 height 21
click at [560, 155] on img at bounding box center [558, 153] width 21 height 21
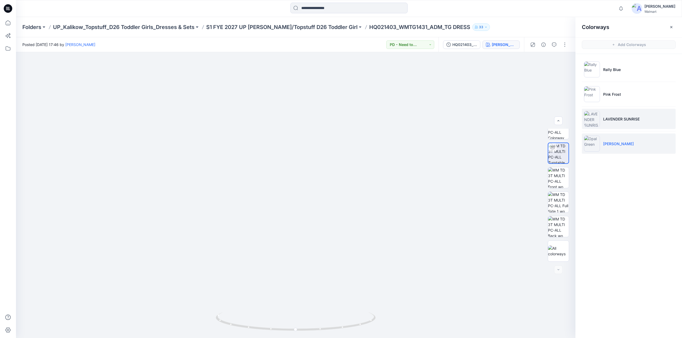
click at [605, 116] on li "LAVENDER SUNRISE" at bounding box center [628, 119] width 94 height 20
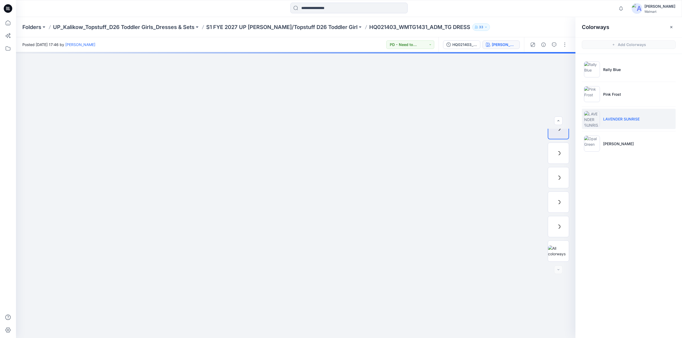
scroll to position [11, 0]
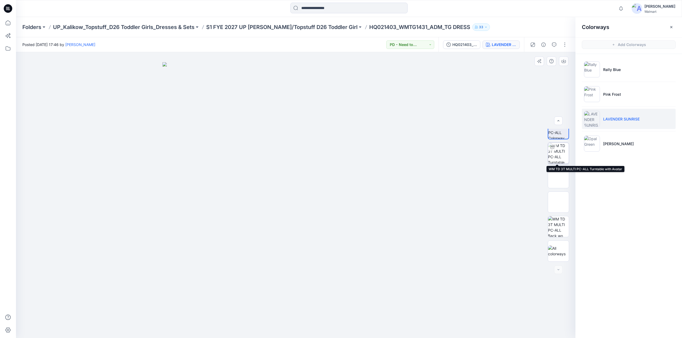
click at [552, 152] on img at bounding box center [558, 153] width 21 height 21
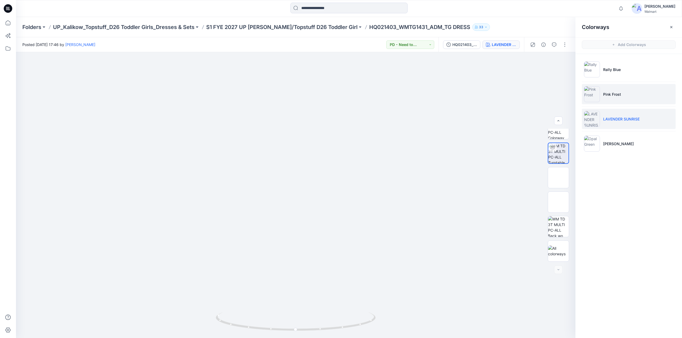
click at [611, 93] on p "Pink Frost" at bounding box center [612, 95] width 18 height 6
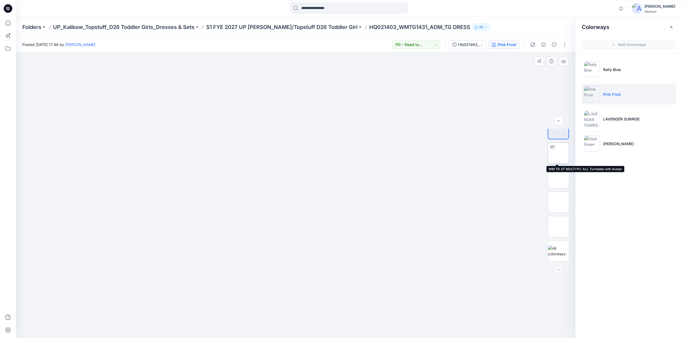
click at [554, 149] on div at bounding box center [552, 147] width 9 height 9
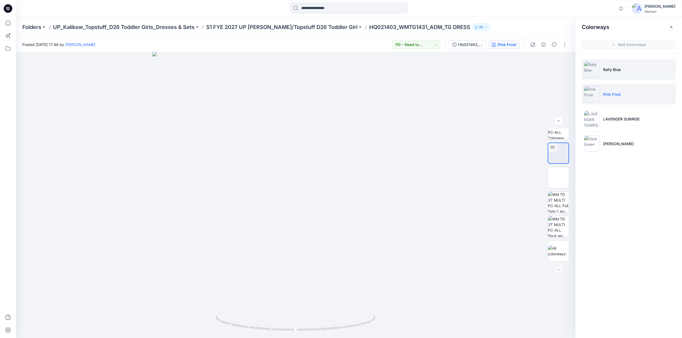
click at [612, 75] on li "Rally Blue" at bounding box center [628, 69] width 94 height 20
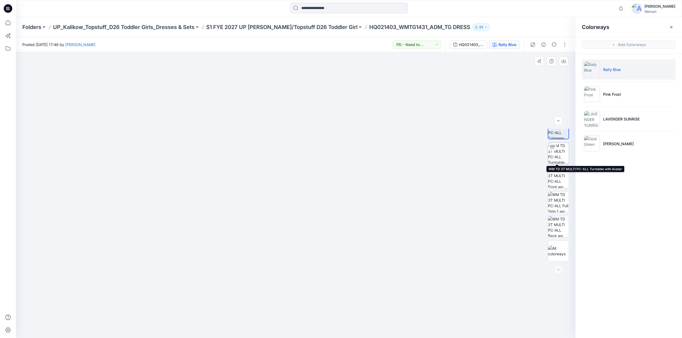
click at [555, 153] on img at bounding box center [558, 153] width 21 height 21
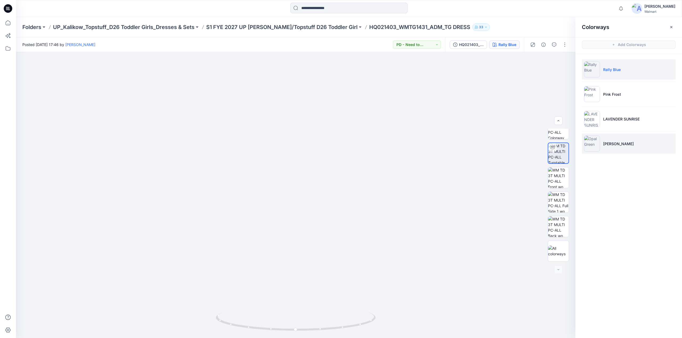
click at [621, 143] on p "Opal Green" at bounding box center [618, 144] width 31 height 6
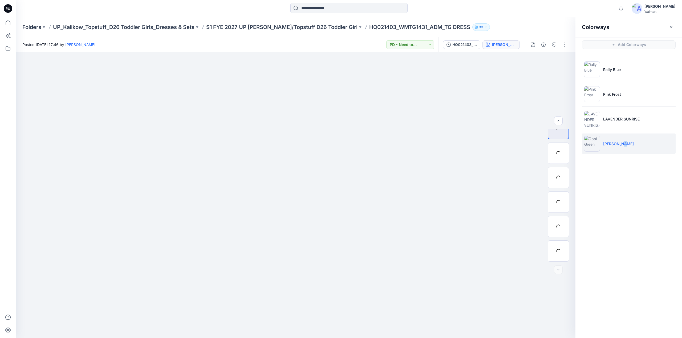
scroll to position [133, 0]
click at [555, 153] on img at bounding box center [558, 153] width 21 height 21
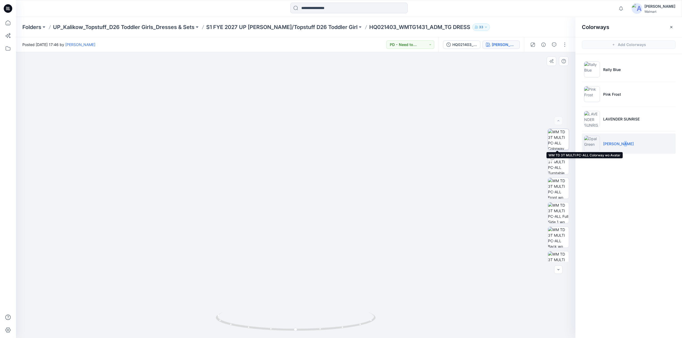
click at [558, 139] on img at bounding box center [558, 139] width 21 height 21
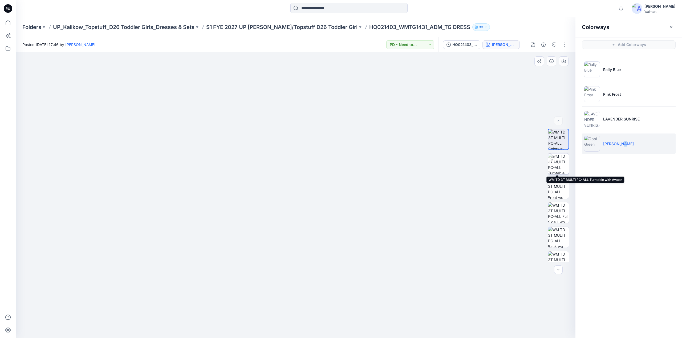
click at [557, 166] on img at bounding box center [558, 164] width 21 height 21
click at [564, 46] on button "button" at bounding box center [564, 44] width 9 height 9
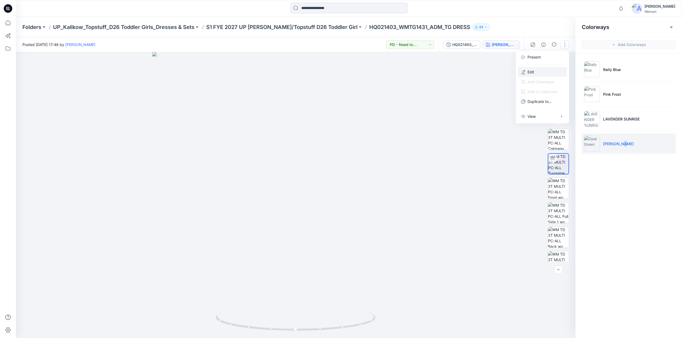
click at [531, 71] on p "Edit" at bounding box center [530, 72] width 7 height 6
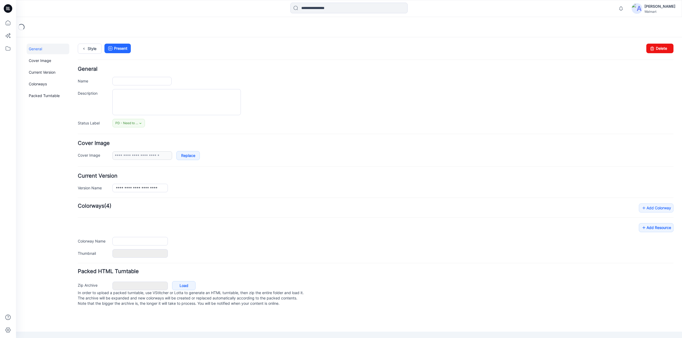
type input "**********"
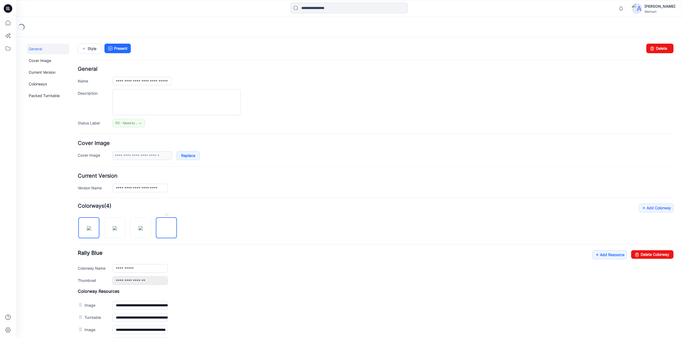
click at [170, 218] on link at bounding box center [166, 228] width 21 height 21
type input "**********"
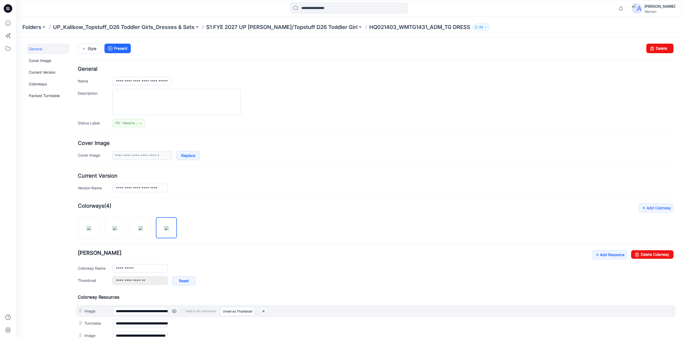
drag, startPoint x: 265, startPoint y: 309, endPoint x: 382, endPoint y: 60, distance: 274.9
click at [265, 309] on img at bounding box center [263, 311] width 9 height 9
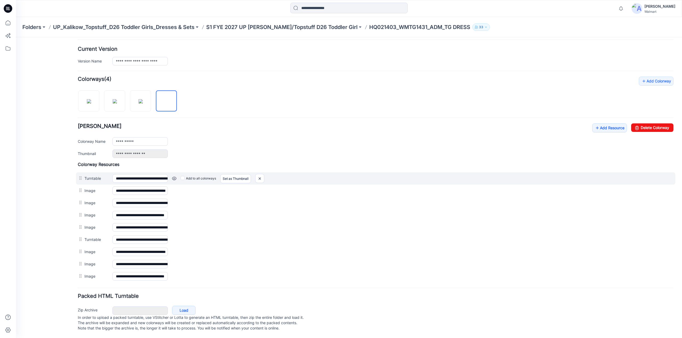
scroll to position [129, 0]
click at [257, 176] on img at bounding box center [259, 178] width 9 height 9
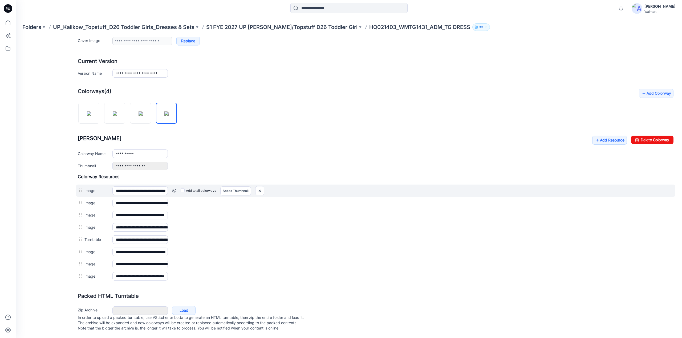
scroll to position [117, 0]
click at [262, 188] on img at bounding box center [259, 191] width 9 height 9
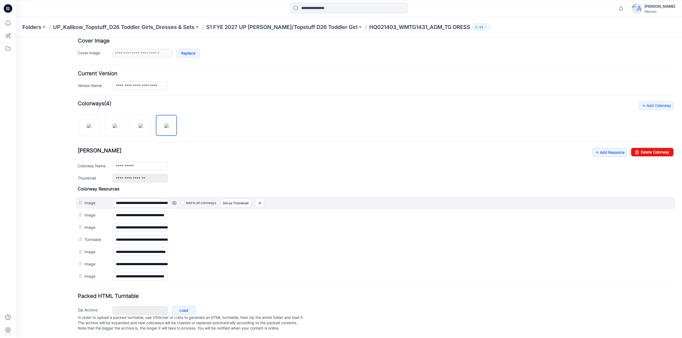
scroll to position [105, 0]
click at [260, 202] on img at bounding box center [259, 203] width 9 height 9
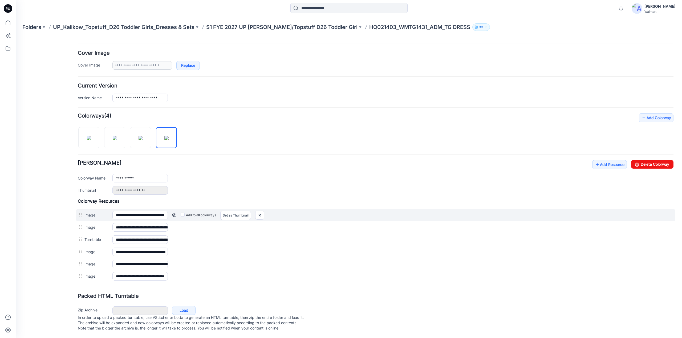
scroll to position [93, 0]
click at [259, 211] on img at bounding box center [259, 215] width 9 height 9
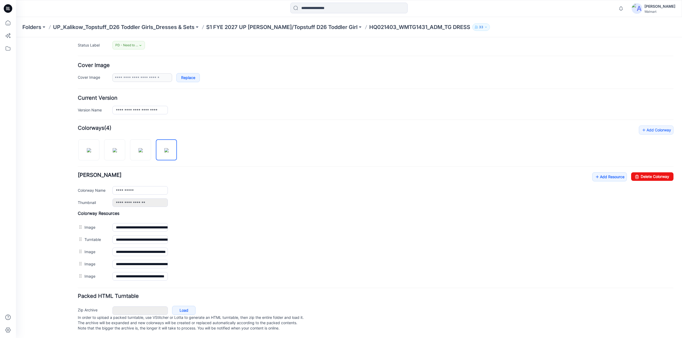
scroll to position [0, 0]
